Goal: Find specific page/section: Find specific page/section

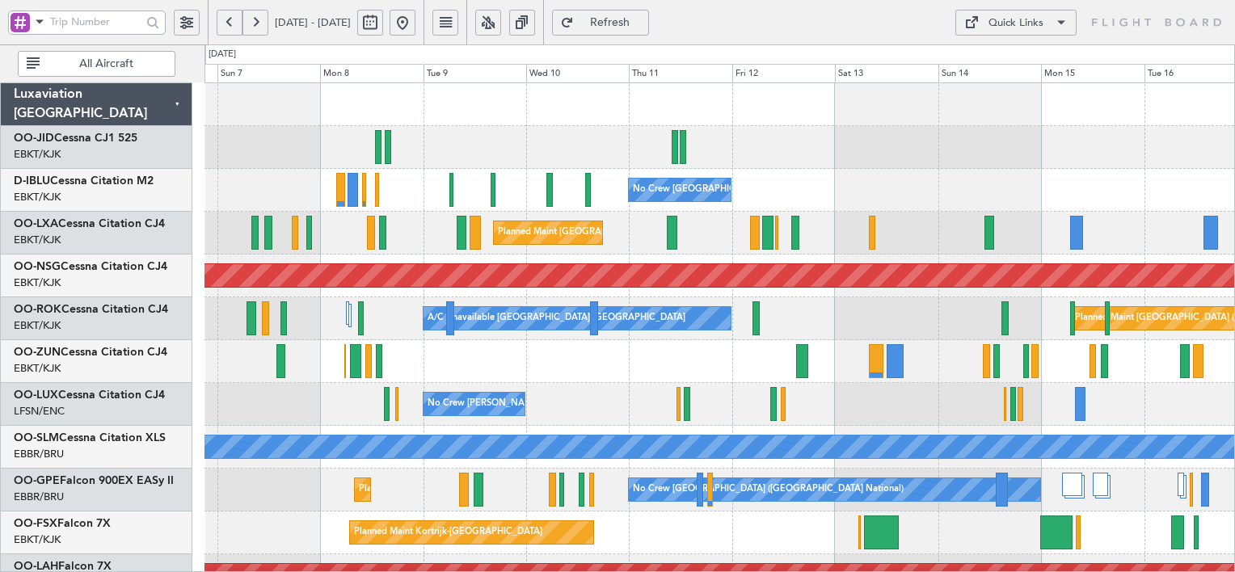
click at [235, 422] on div "No Crew [PERSON_NAME] ([PERSON_NAME])" at bounding box center [720, 404] width 1030 height 43
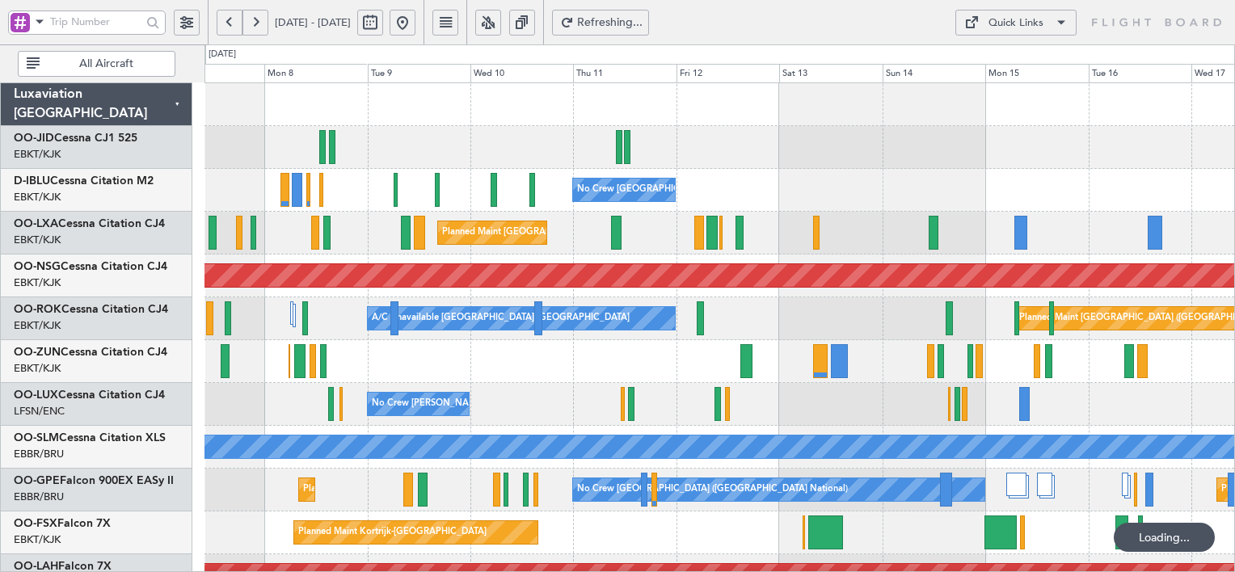
click at [259, 29] on button at bounding box center [256, 23] width 26 height 26
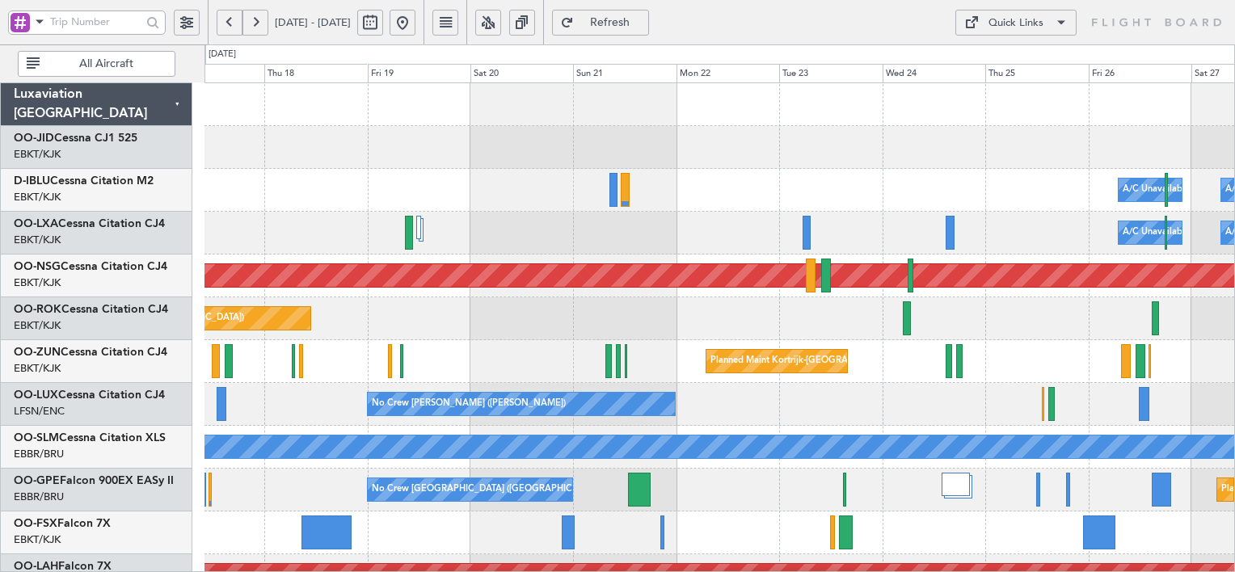
click at [263, 19] on button at bounding box center [256, 23] width 26 height 26
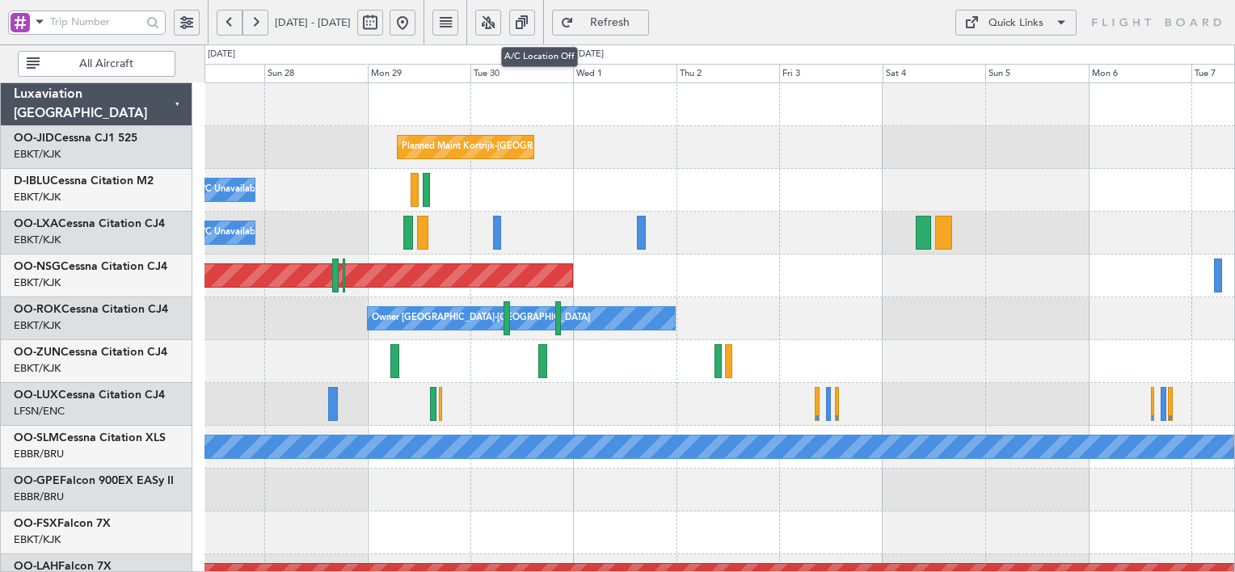
click at [501, 23] on button at bounding box center [488, 23] width 26 height 26
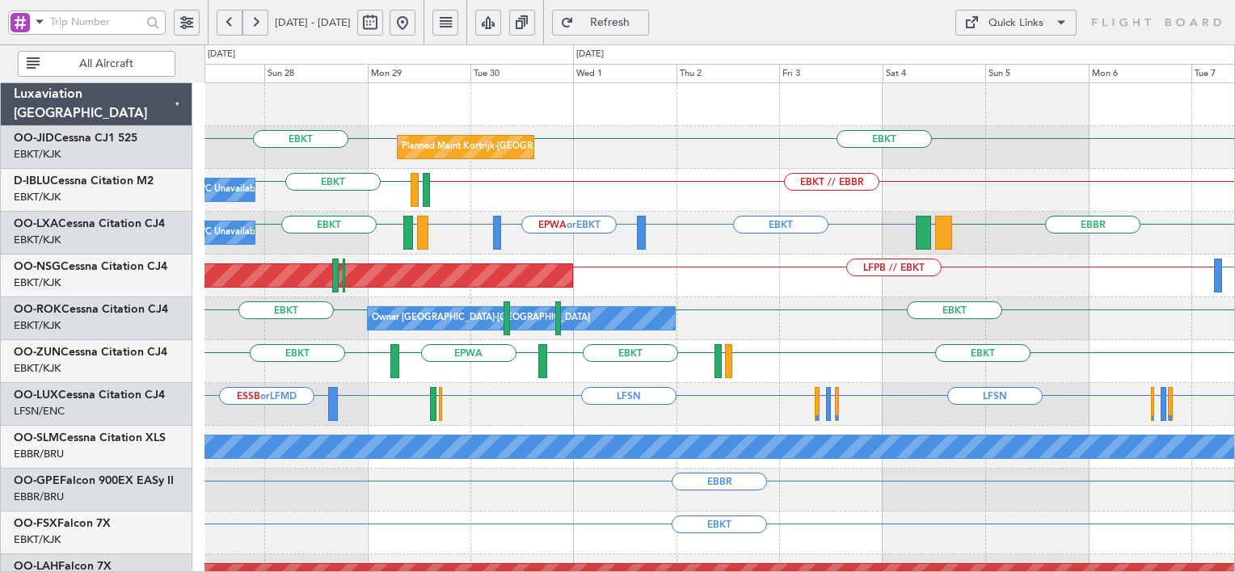
click at [1019, 20] on div "Quick Links" at bounding box center [1016, 23] width 55 height 16
click at [1013, 58] on button "Trip Builder" at bounding box center [1016, 61] width 121 height 39
click at [416, 23] on button at bounding box center [403, 23] width 26 height 26
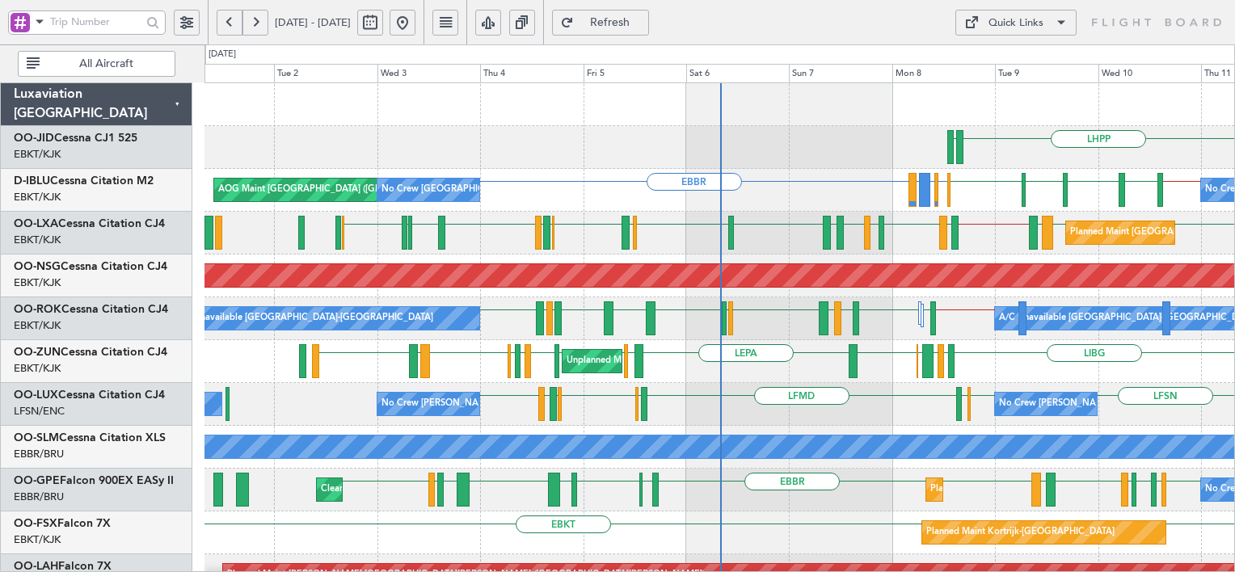
click at [990, 24] on div "Quick Links" at bounding box center [1016, 23] width 55 height 16
click at [1004, 85] on button "Crew Board" at bounding box center [1016, 100] width 121 height 39
